Goal: Check status

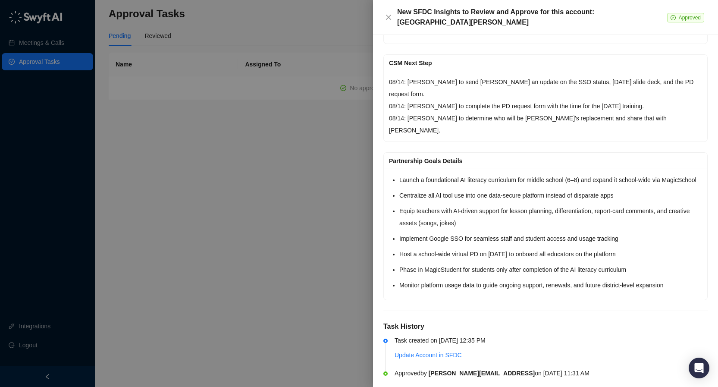
scroll to position [259, 0]
